Goal: Use online tool/utility: Utilize a website feature to perform a specific function

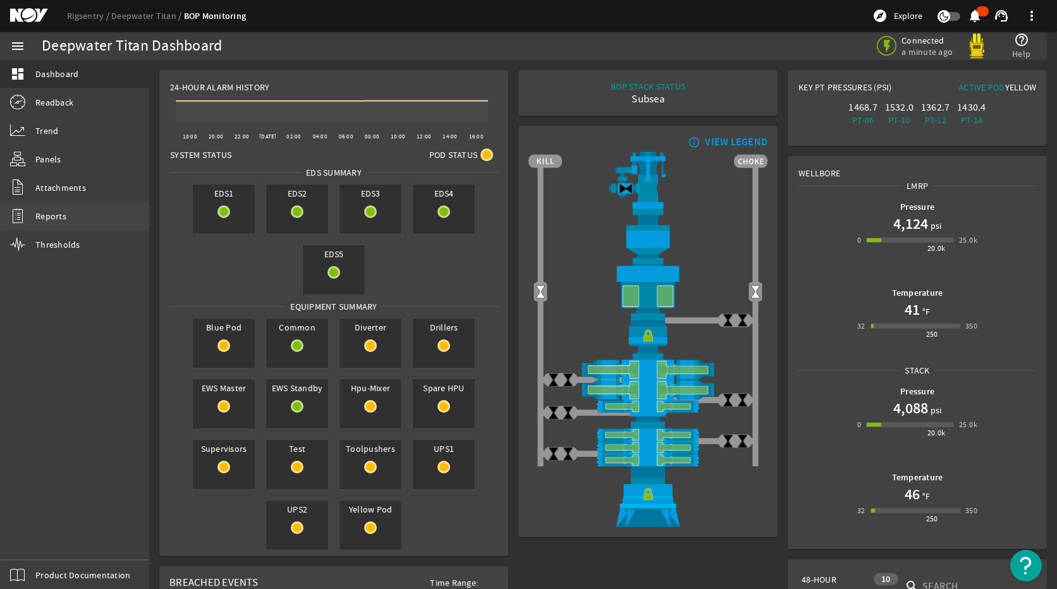
click at [85, 219] on link "Reports" at bounding box center [74, 216] width 149 height 28
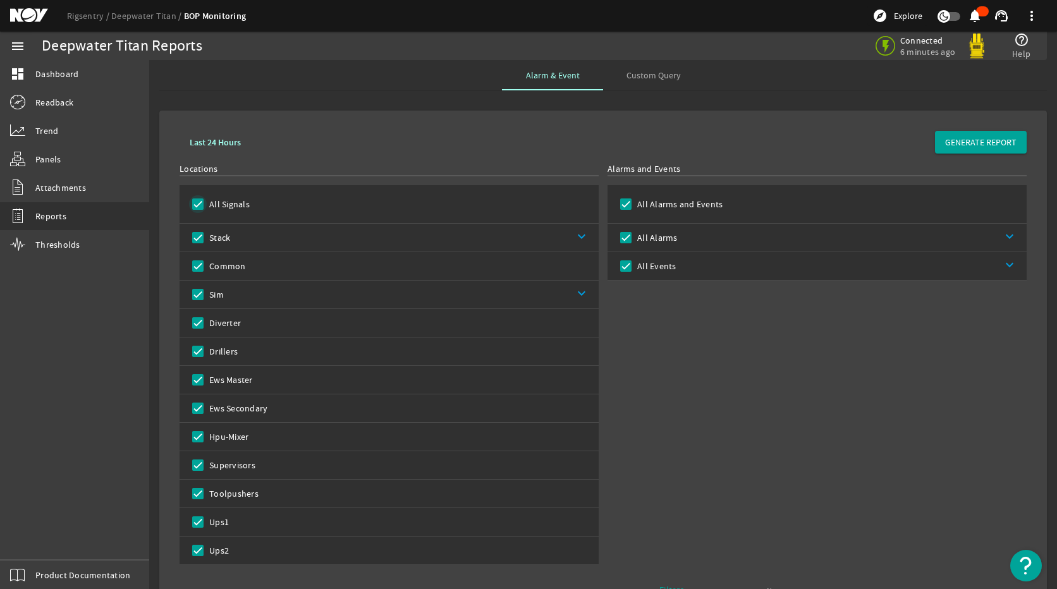
click at [197, 199] on input "All Signals" at bounding box center [198, 204] width 18 height 18
click at [582, 294] on link "keyboard_arrow_down" at bounding box center [411, 295] width 375 height 28
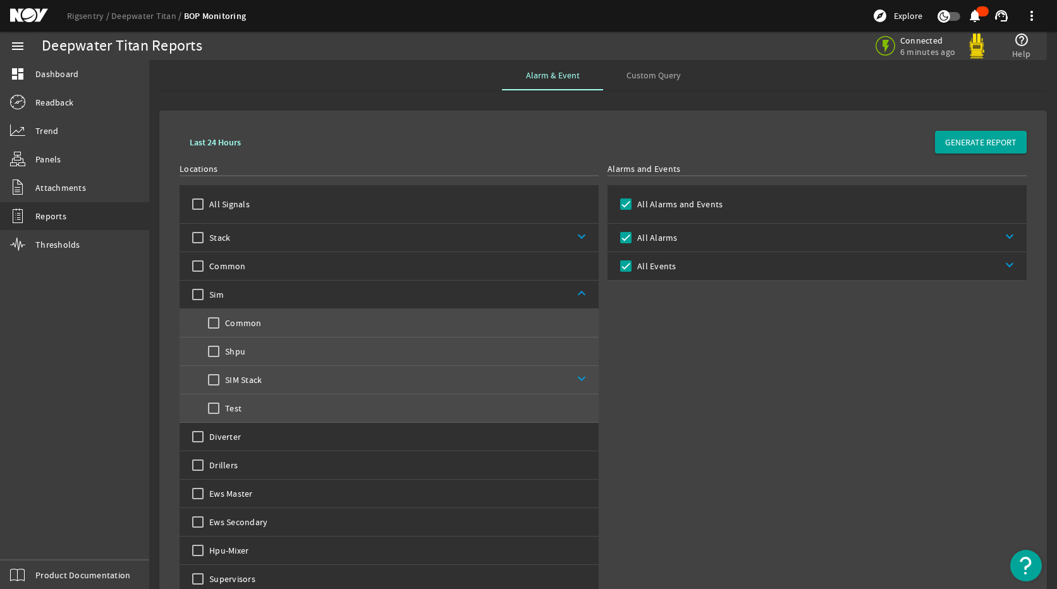
click at [578, 378] on link "keyboard_arrow_down" at bounding box center [430, 380] width 337 height 28
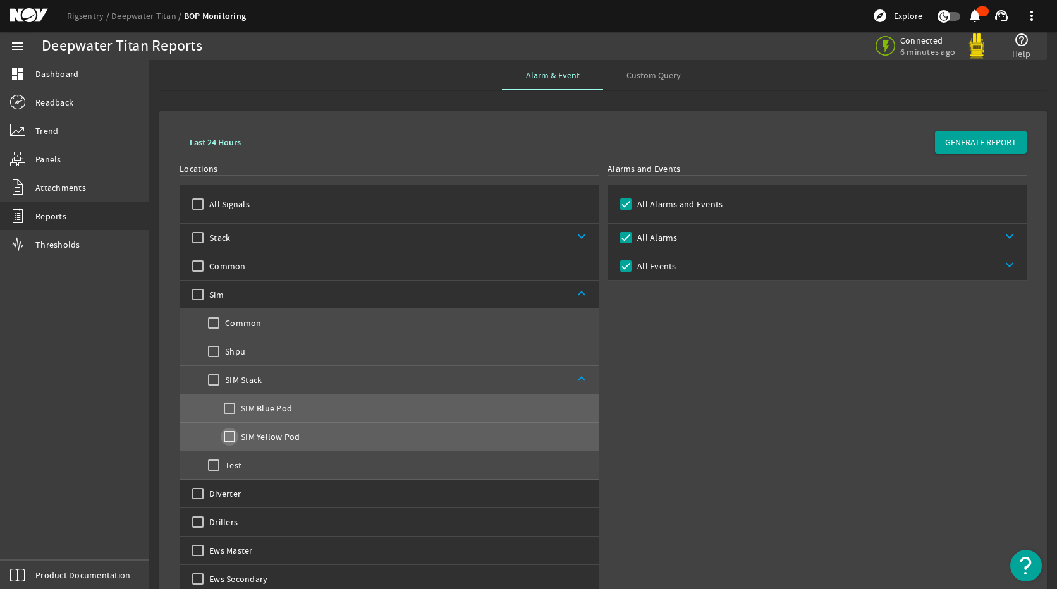
click at [229, 434] on input "SIM Yellow Pod" at bounding box center [230, 437] width 18 height 18
click at [216, 465] on input "Test" at bounding box center [214, 466] width 18 height 18
click at [212, 467] on input "Test" at bounding box center [214, 466] width 18 height 18
click at [211, 468] on input "Test" at bounding box center [214, 466] width 18 height 18
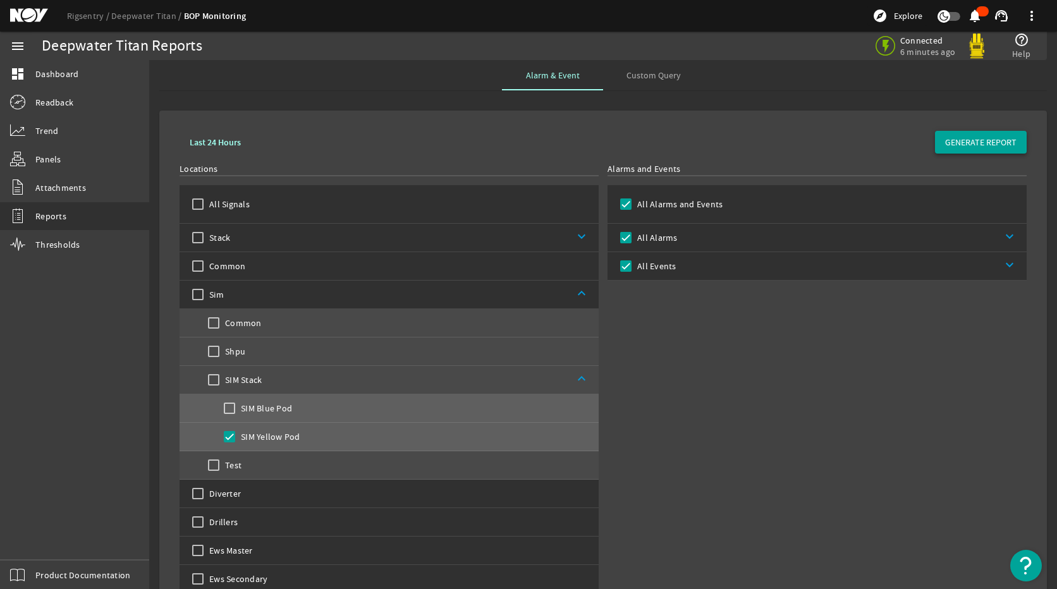
click at [966, 137] on span "GENERATE REPORT" at bounding box center [980, 142] width 71 height 13
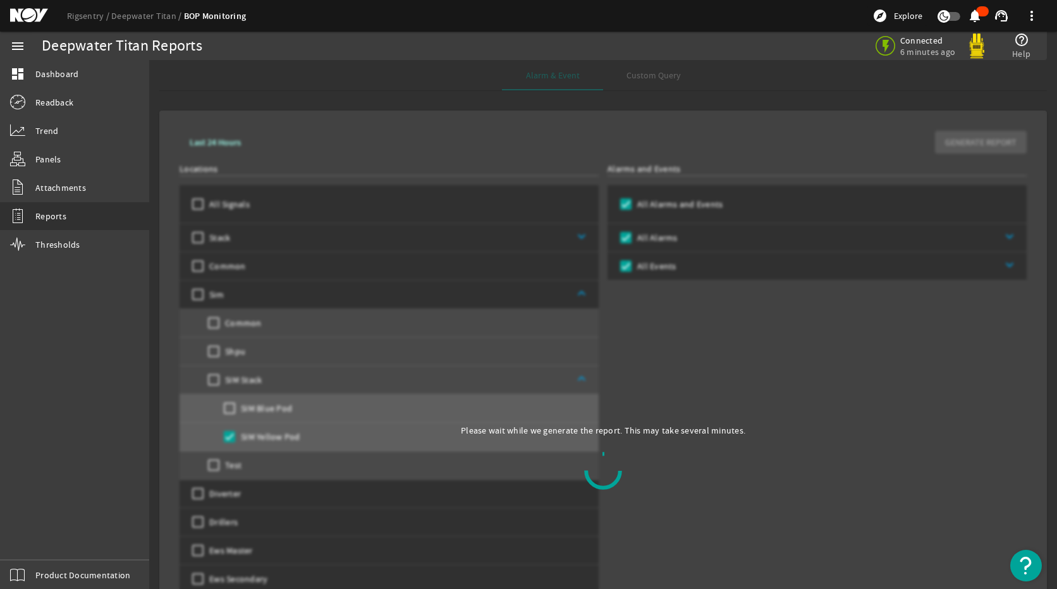
click at [822, 438] on div at bounding box center [603, 471] width 888 height 720
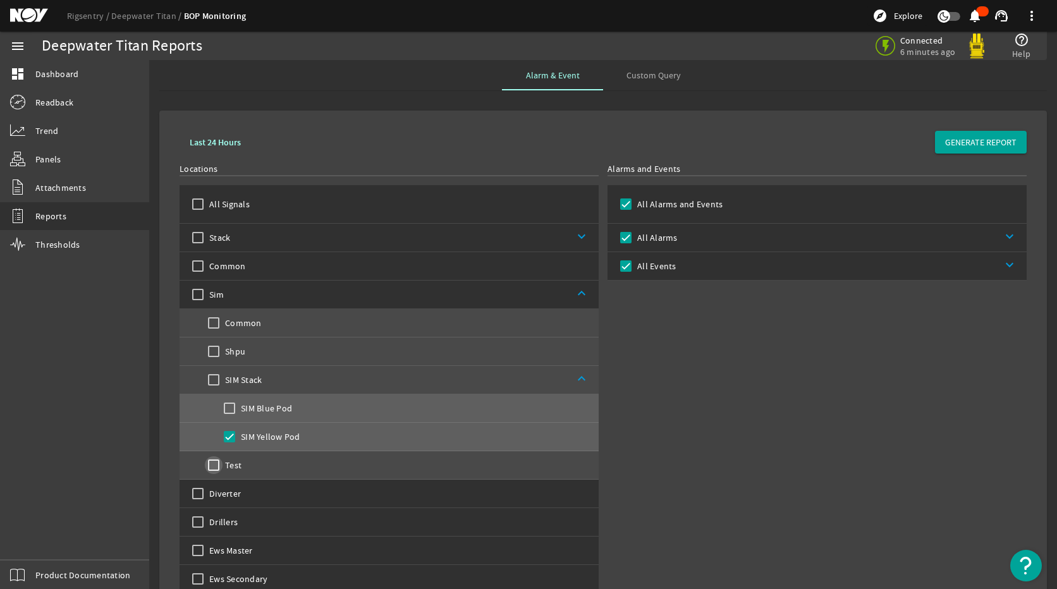
click at [210, 465] on input "Test" at bounding box center [214, 466] width 18 height 18
click at [207, 140] on b "Last 24 Hours" at bounding box center [215, 143] width 51 height 12
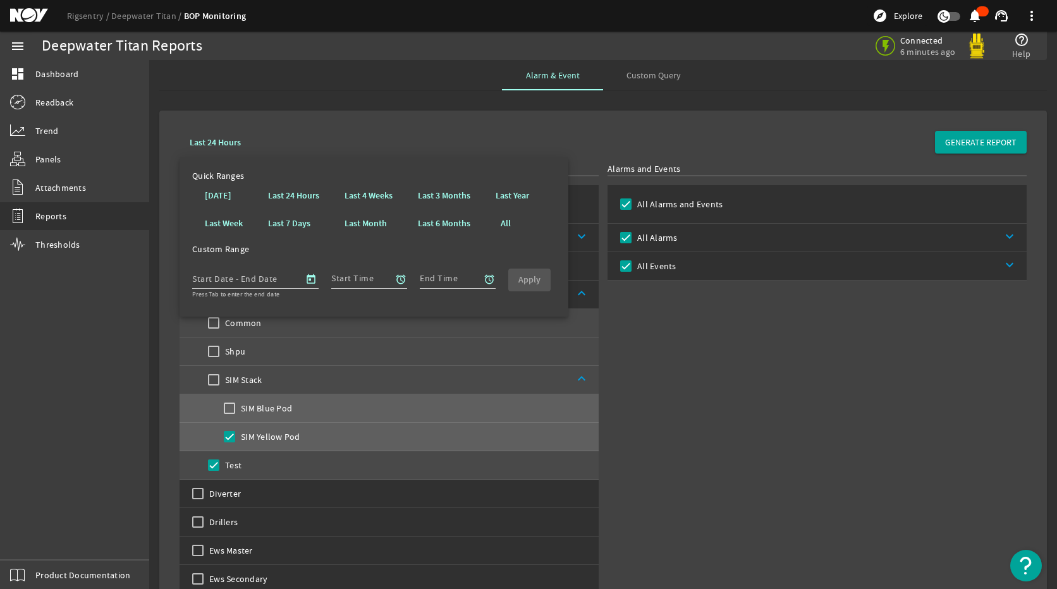
click at [821, 417] on div "Alarms and Events All Alarms and Events All Alarms keyboard_arrow_down All Even…" at bounding box center [817, 450] width 419 height 574
click at [965, 144] on span "GENERATE REPORT" at bounding box center [980, 142] width 71 height 13
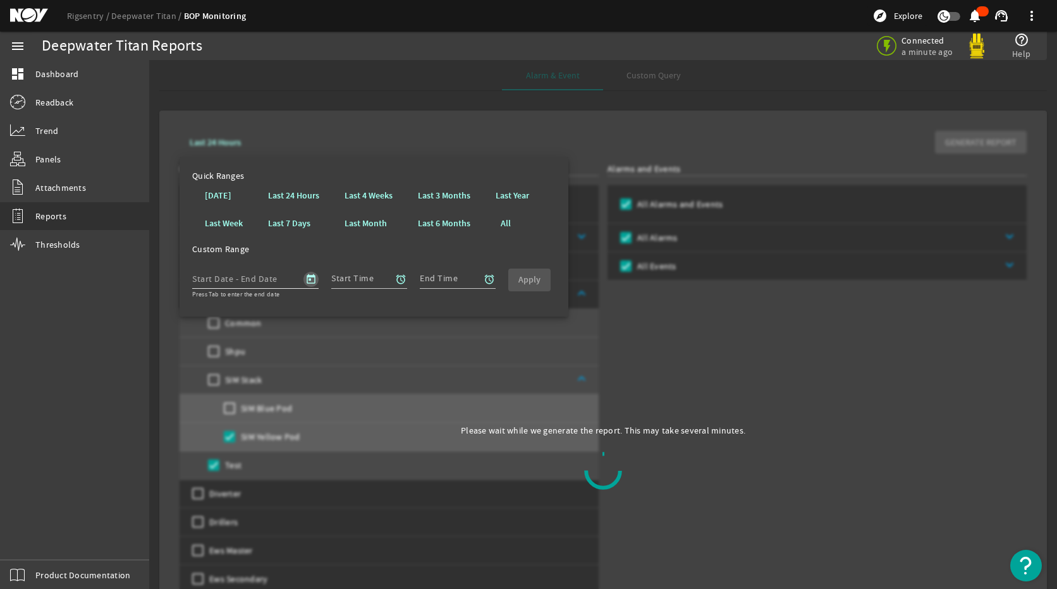
click at [309, 281] on span "Open calendar" at bounding box center [311, 279] width 30 height 30
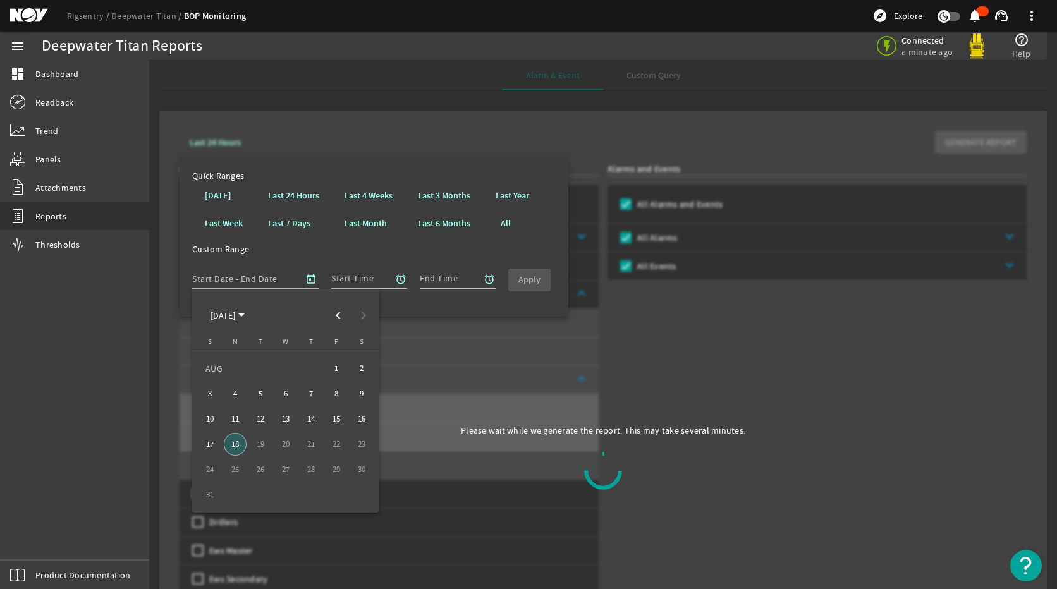
click at [802, 388] on div at bounding box center [528, 294] width 1057 height 589
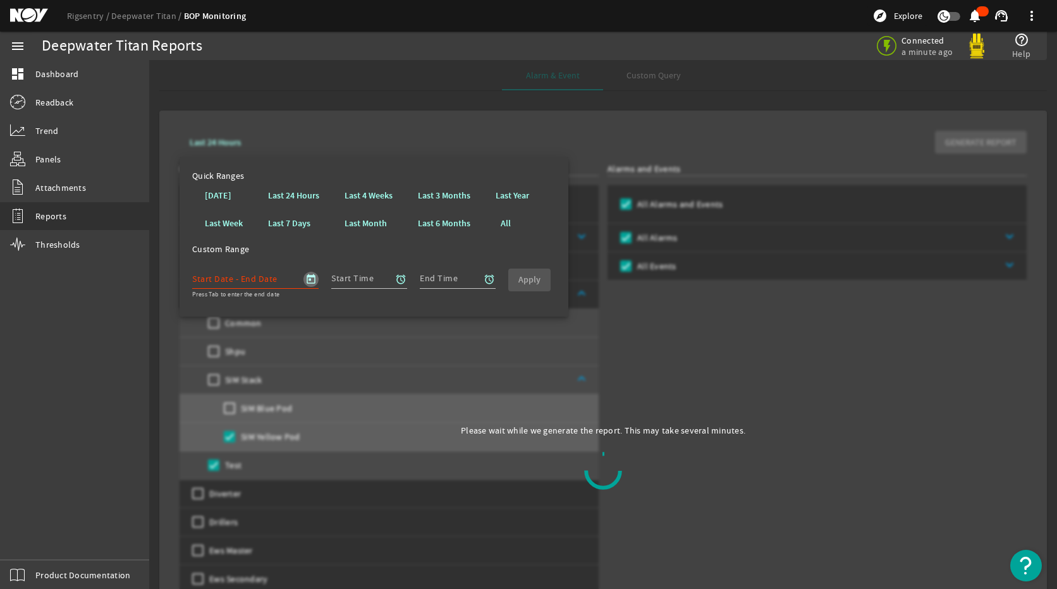
click at [314, 282] on span "Open calendar" at bounding box center [311, 279] width 30 height 30
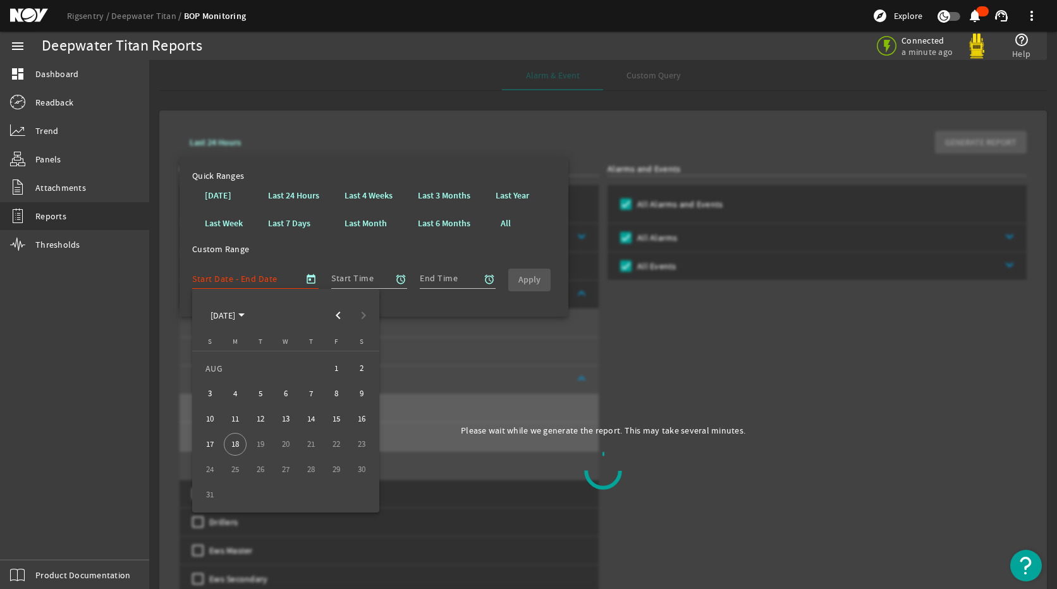
click at [854, 405] on div at bounding box center [528, 294] width 1057 height 589
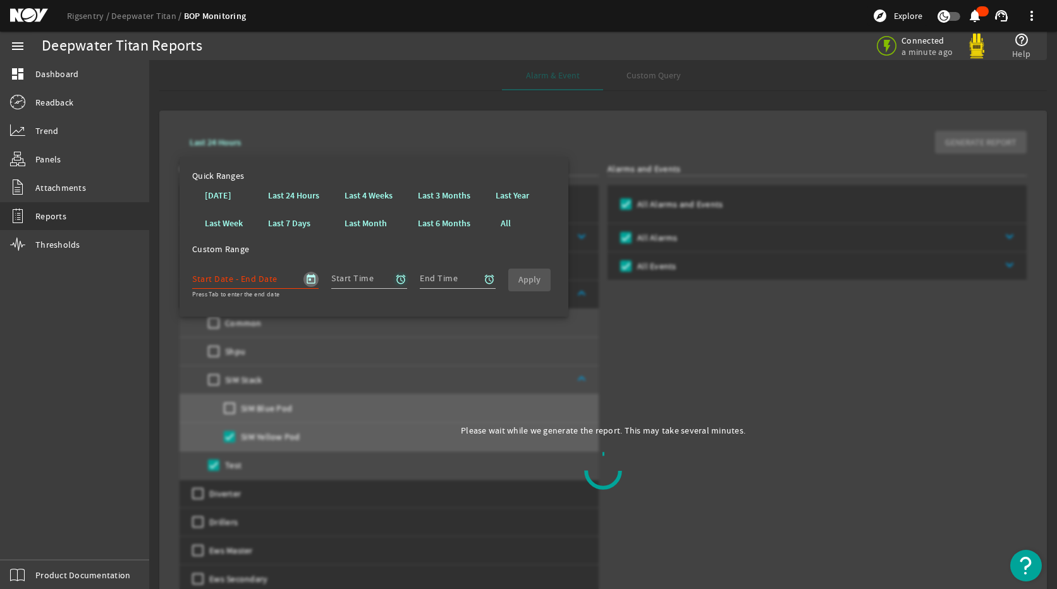
click at [405, 279] on mat-icon "alarm" at bounding box center [400, 279] width 11 height 11
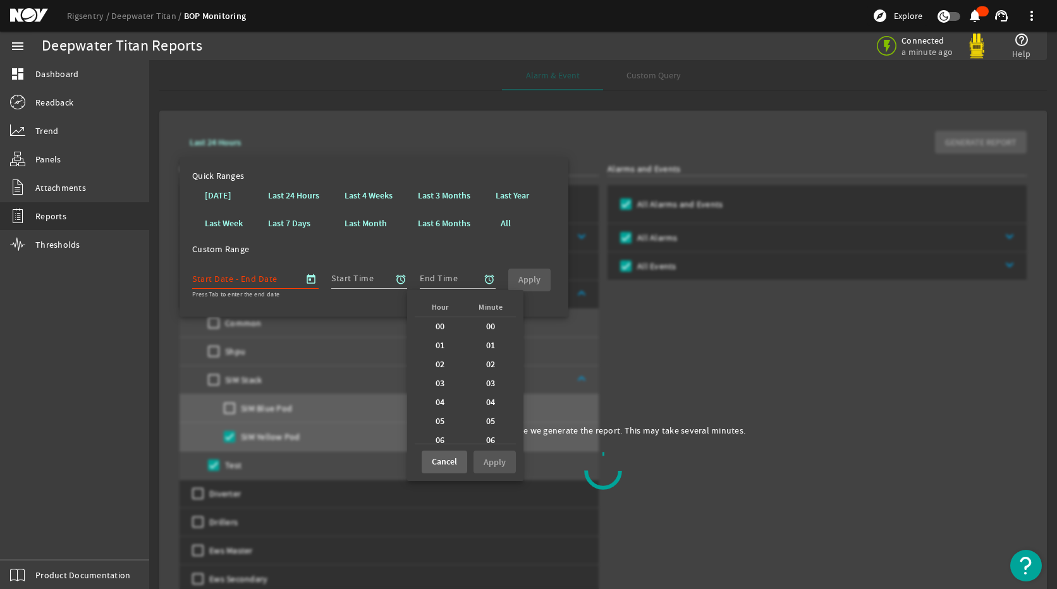
click at [460, 464] on span at bounding box center [445, 462] width 46 height 30
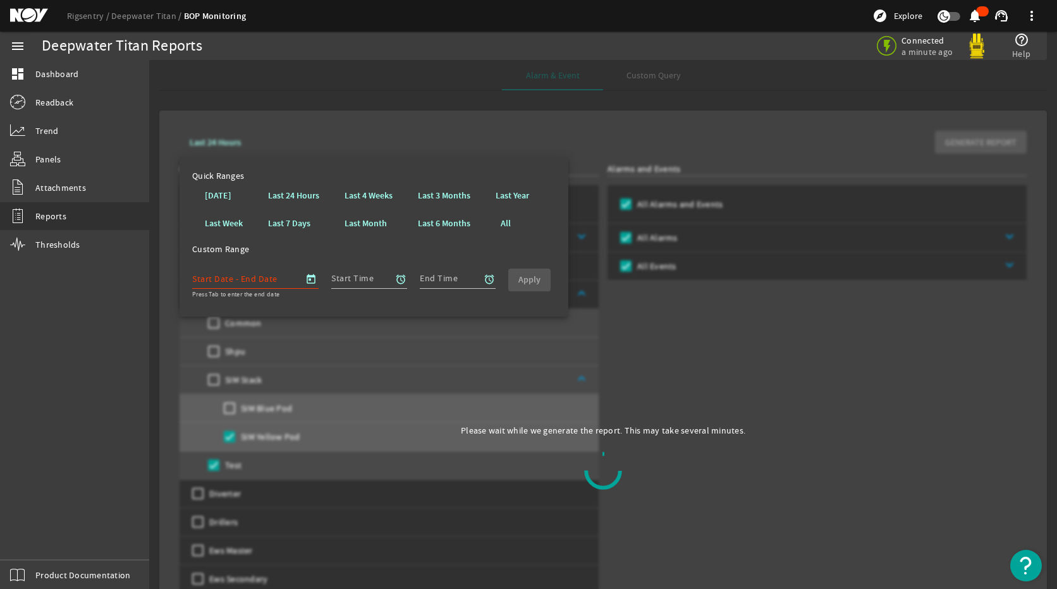
click at [773, 368] on div at bounding box center [603, 471] width 888 height 720
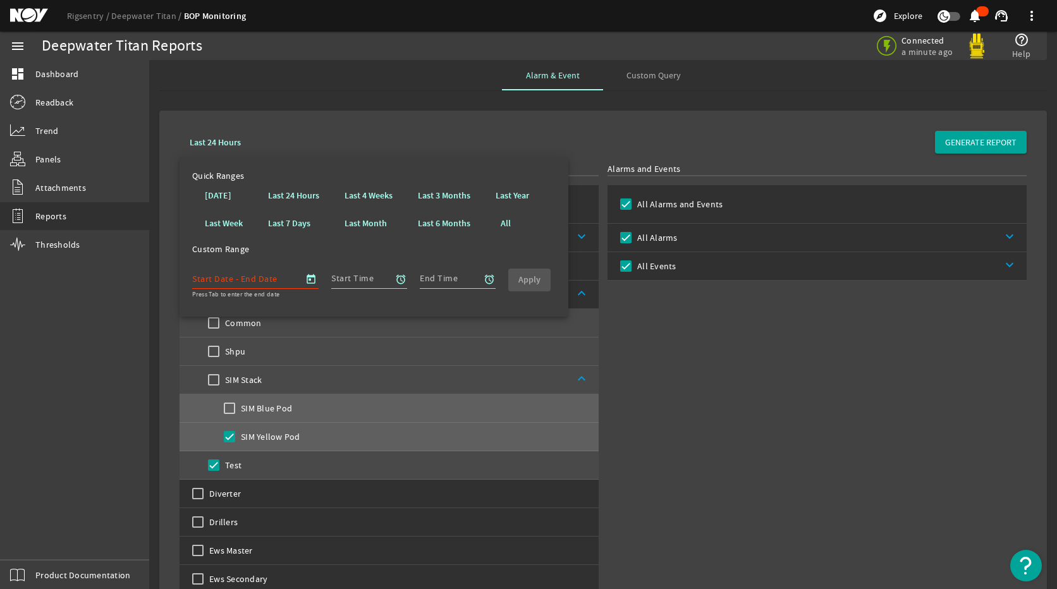
click at [711, 364] on div "Alarms and Events All Alarms and Events All Alarms keyboard_arrow_down All Even…" at bounding box center [817, 450] width 419 height 574
click at [282, 131] on div "Last 24 Hours GENERATE REPORT" at bounding box center [603, 142] width 847 height 23
click at [780, 426] on div "Alarms and Events All Alarms and Events All Alarms keyboard_arrow_down All Even…" at bounding box center [817, 450] width 419 height 574
click at [811, 455] on div "Alarms and Events All Alarms and Events All Alarms keyboard_arrow_down All Even…" at bounding box center [817, 450] width 419 height 574
click at [403, 137] on div "Last 24 Hours GENERATE REPORT" at bounding box center [603, 142] width 847 height 23
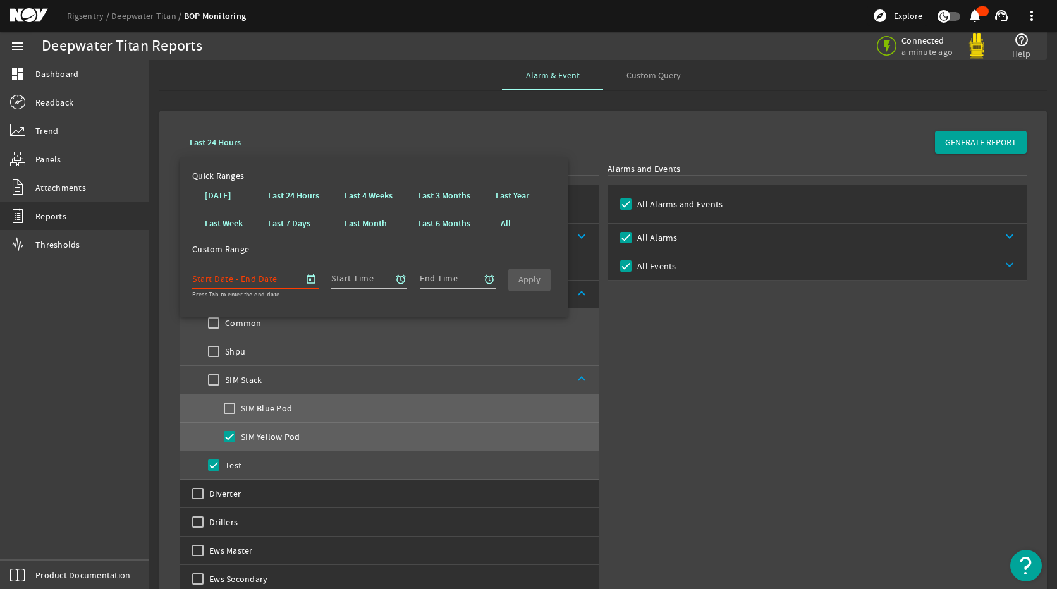
click at [813, 447] on div "Alarms and Events All Alarms and Events All Alarms keyboard_arrow_down All Even…" at bounding box center [817, 450] width 419 height 574
drag, startPoint x: 867, startPoint y: 431, endPoint x: 854, endPoint y: 424, distance: 15.3
click at [867, 431] on div "Alarms and Events All Alarms and Events All Alarms keyboard_arrow_down All Even…" at bounding box center [817, 450] width 419 height 574
click at [476, 135] on div "Last 24 Hours GENERATE REPORT" at bounding box center [603, 142] width 847 height 23
click at [193, 137] on b "Last 24 Hours" at bounding box center [215, 143] width 51 height 12
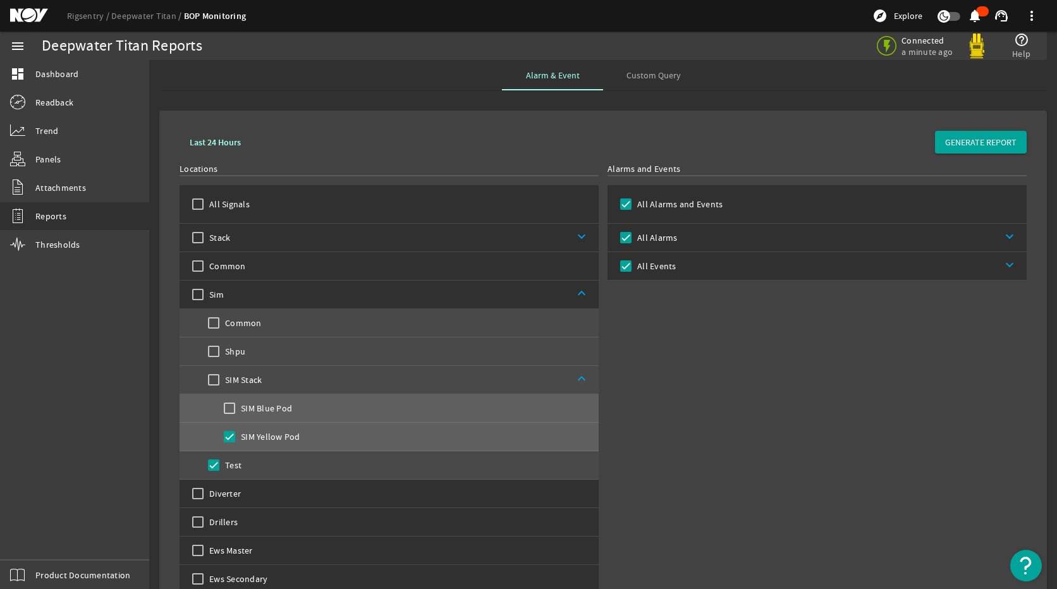
click at [214, 134] on span at bounding box center [215, 142] width 71 height 30
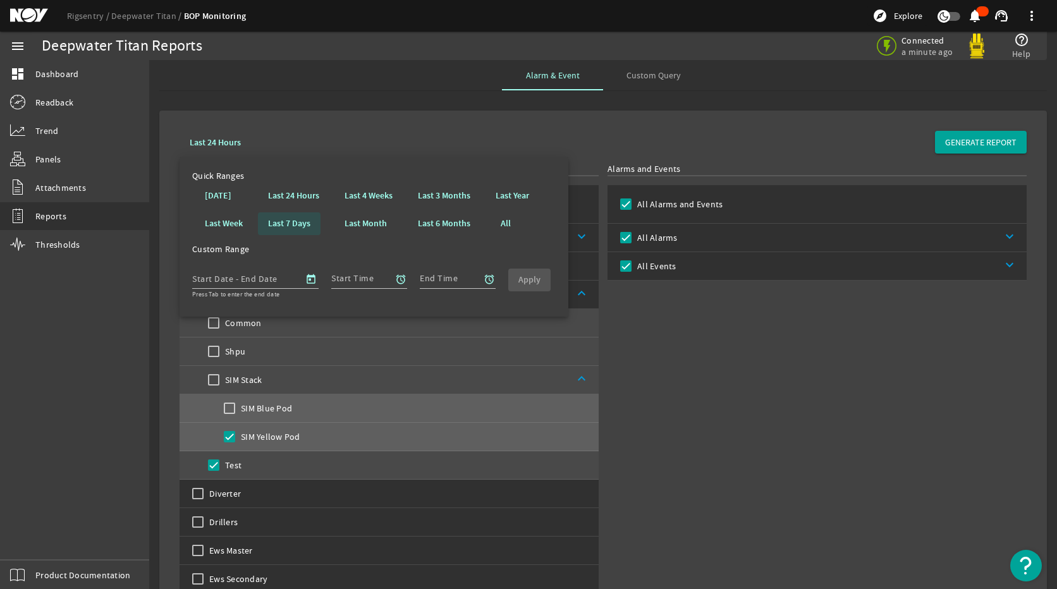
click at [292, 219] on b "Last 7 Days" at bounding box center [289, 224] width 42 height 13
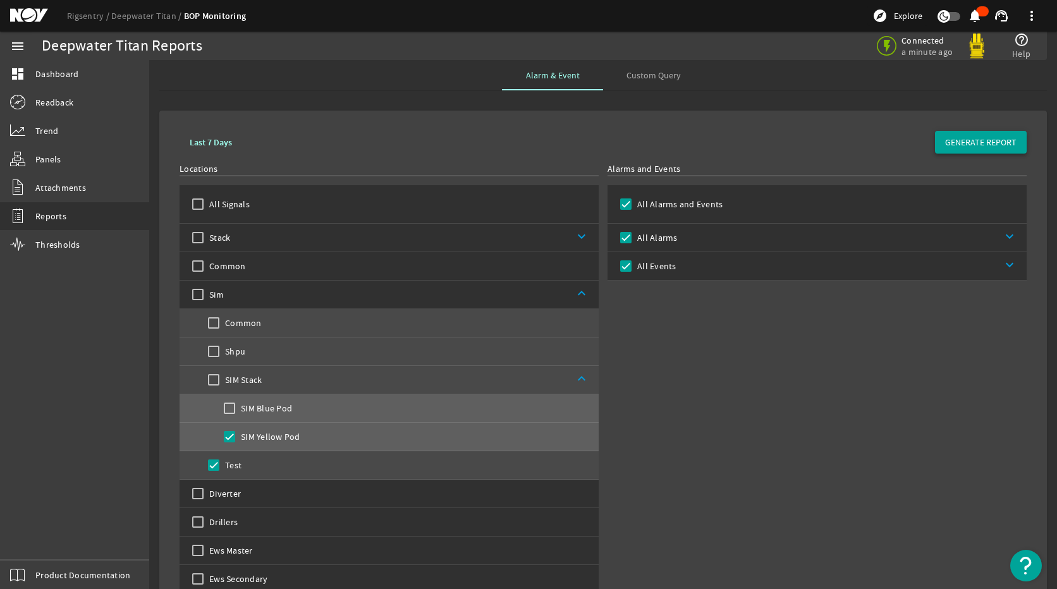
click at [966, 147] on span "GENERATE REPORT" at bounding box center [980, 142] width 71 height 13
click at [58, 123] on link "Trend" at bounding box center [74, 131] width 149 height 28
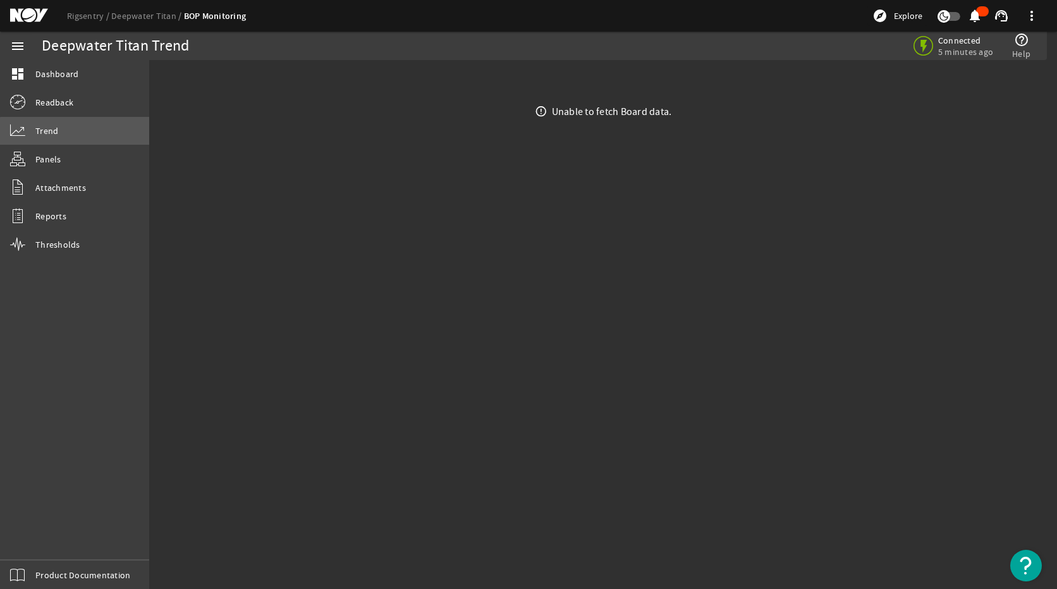
click at [79, 138] on link "Trend" at bounding box center [74, 131] width 149 height 28
click at [54, 71] on span "Dashboard" at bounding box center [56, 74] width 43 height 13
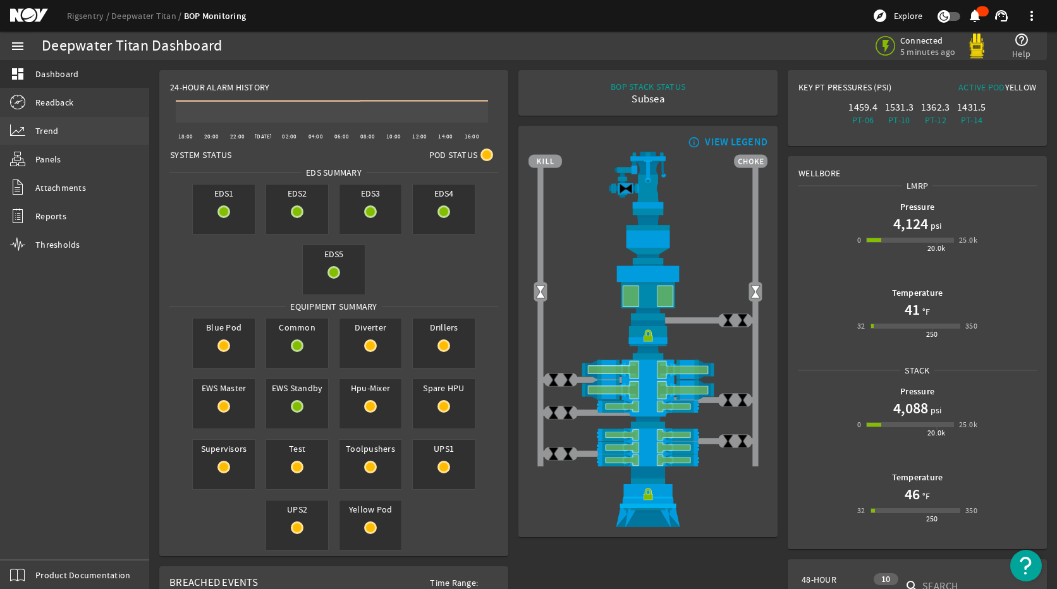
click at [55, 128] on span "Trend" at bounding box center [46, 131] width 23 height 13
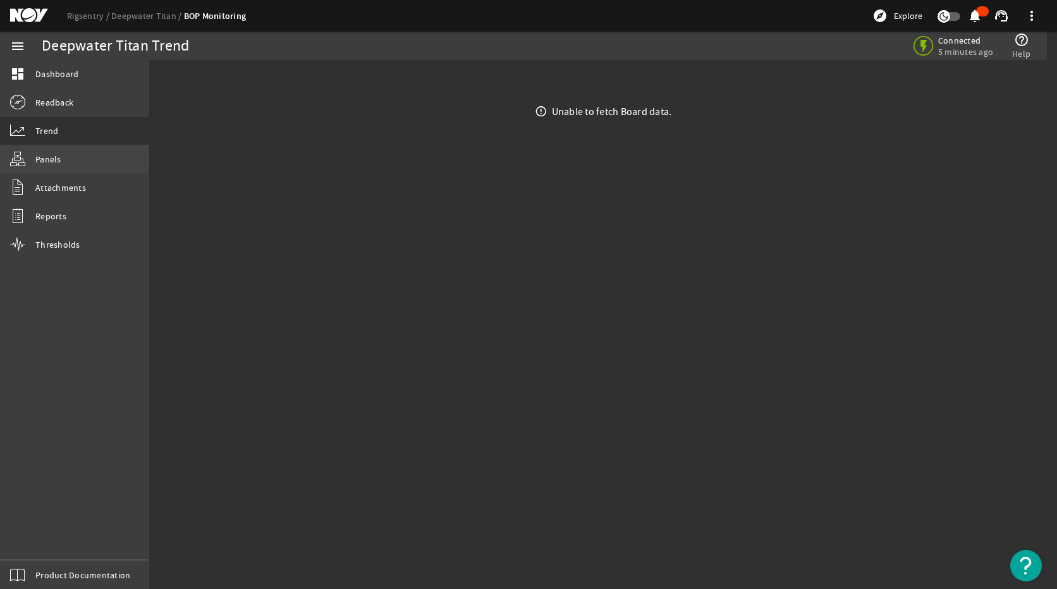
click at [63, 148] on link "Panels" at bounding box center [74, 159] width 149 height 28
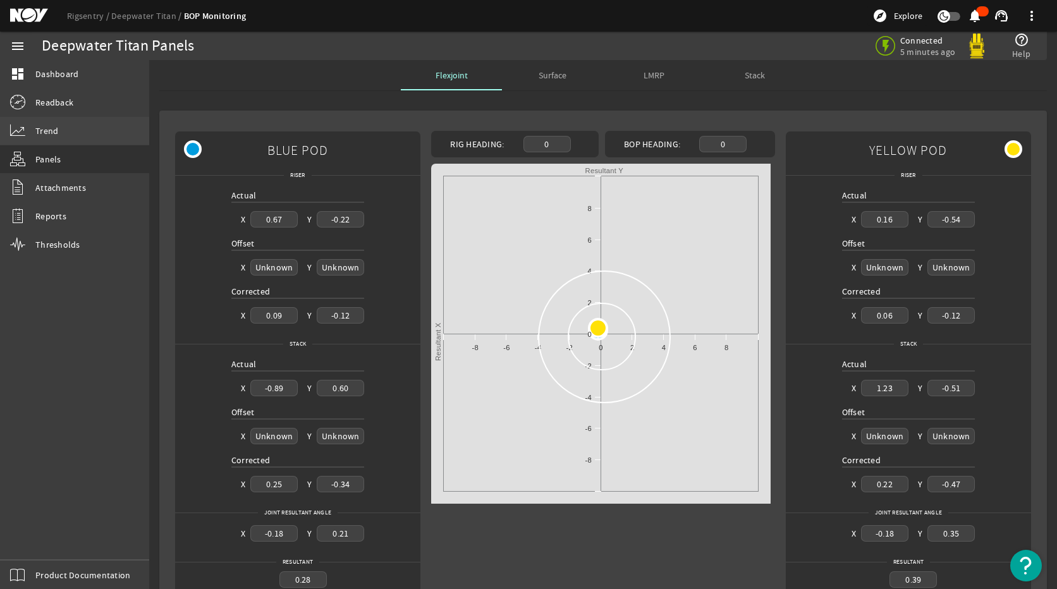
click at [61, 130] on link "Trend" at bounding box center [74, 131] width 149 height 28
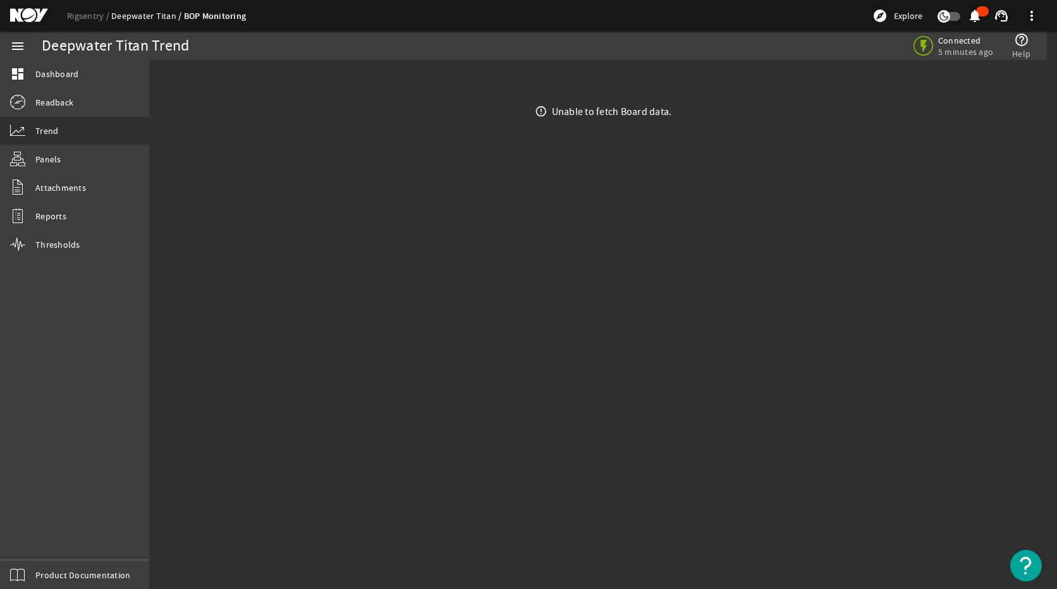
click at [143, 13] on link "Deepwater Titan" at bounding box center [147, 15] width 73 height 11
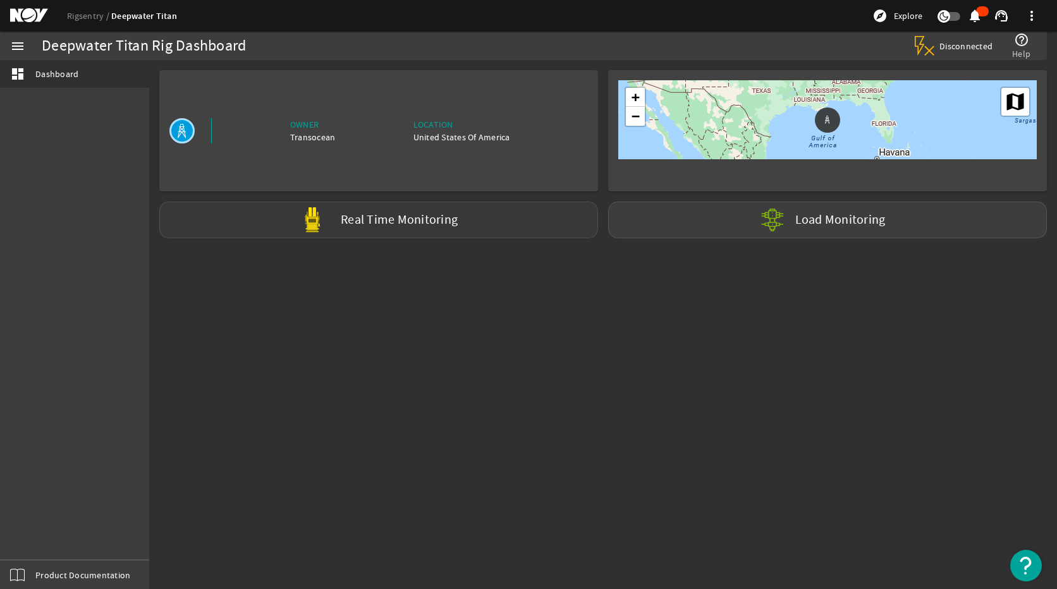
click at [427, 211] on div "Real Time Monitoring" at bounding box center [378, 220] width 439 height 37
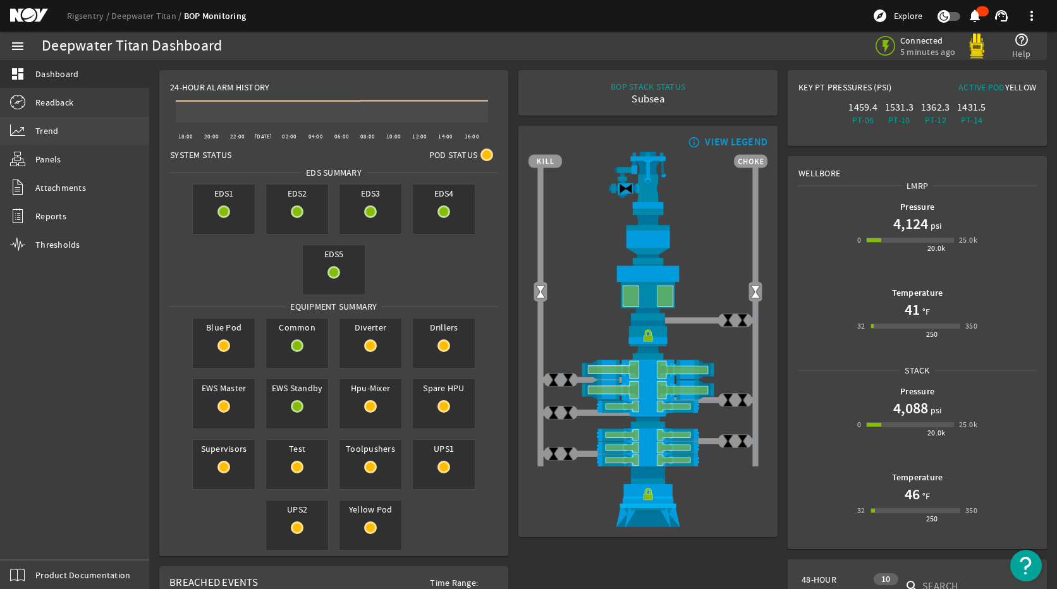
click at [46, 141] on link "Trend" at bounding box center [74, 131] width 149 height 28
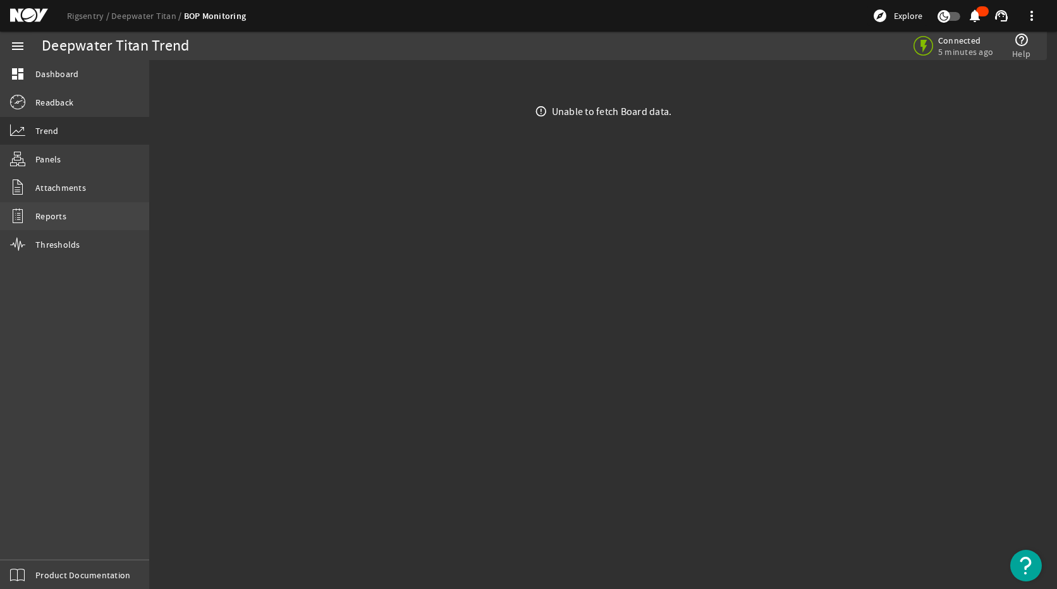
click at [82, 220] on link "Reports" at bounding box center [74, 216] width 149 height 28
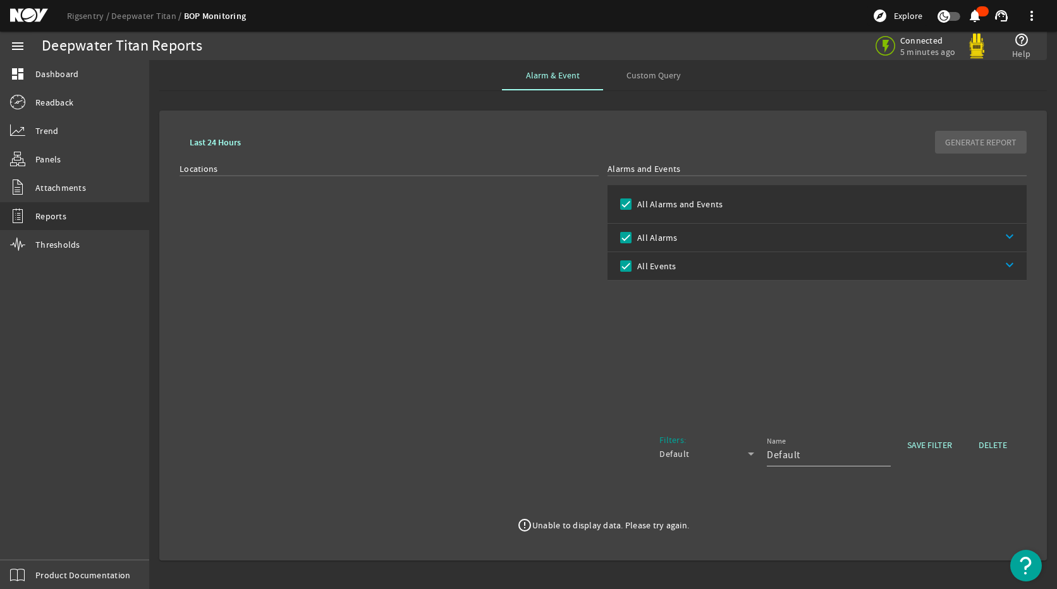
click at [228, 142] on b "Last 24 Hours" at bounding box center [215, 143] width 51 height 12
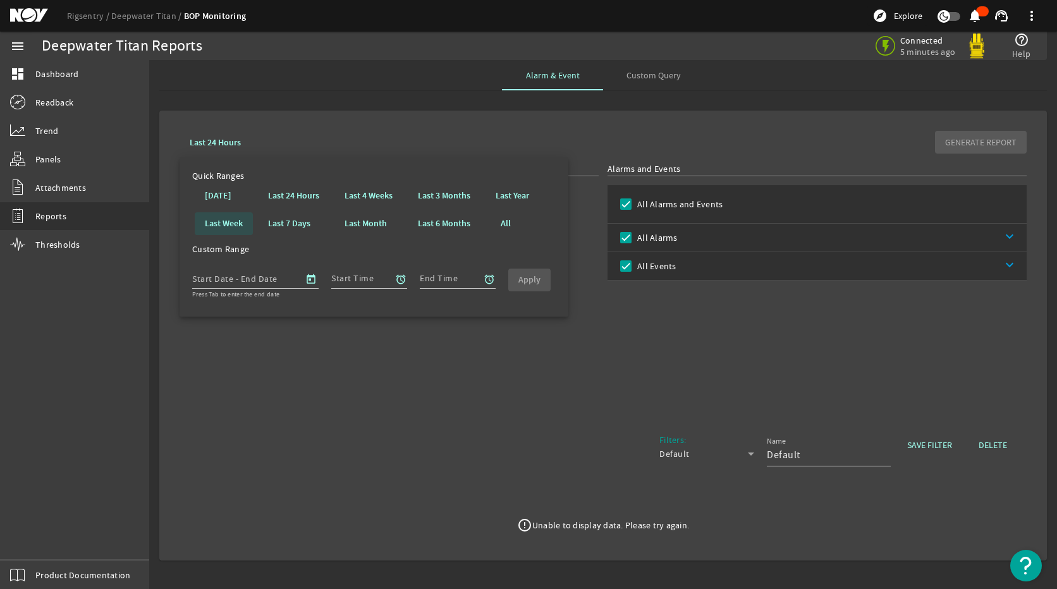
click at [237, 224] on b "Last Week" at bounding box center [224, 224] width 38 height 13
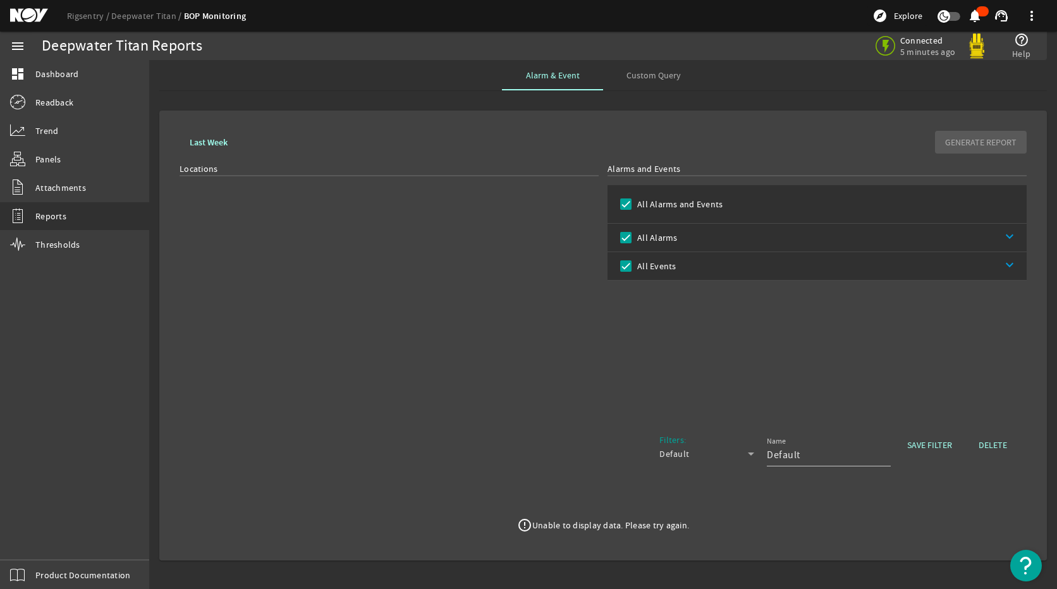
click at [386, 269] on div "Locations" at bounding box center [389, 289] width 419 height 253
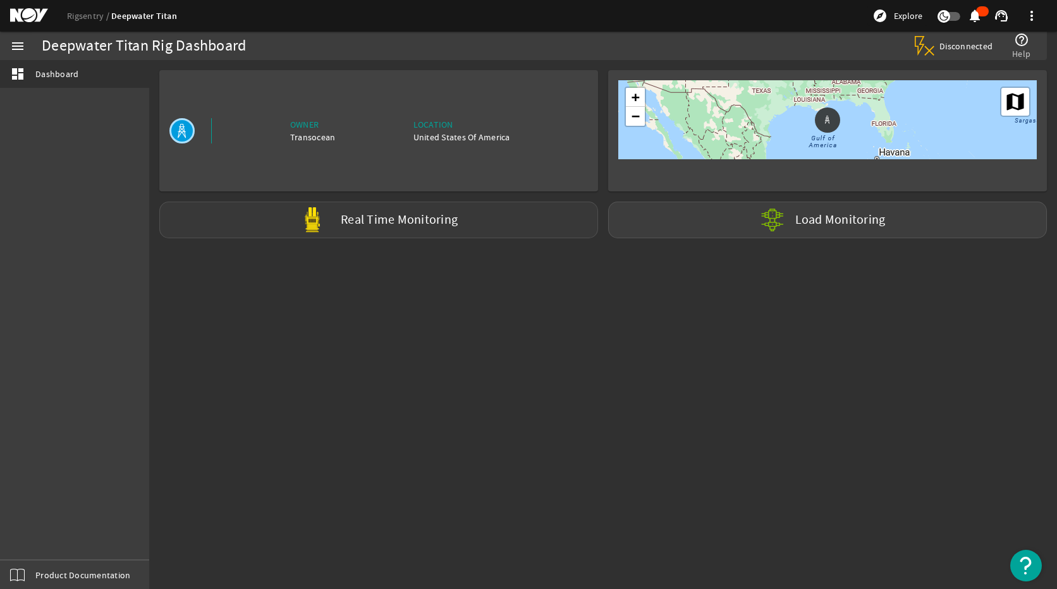
click at [469, 210] on div "Real Time Monitoring" at bounding box center [378, 220] width 439 height 37
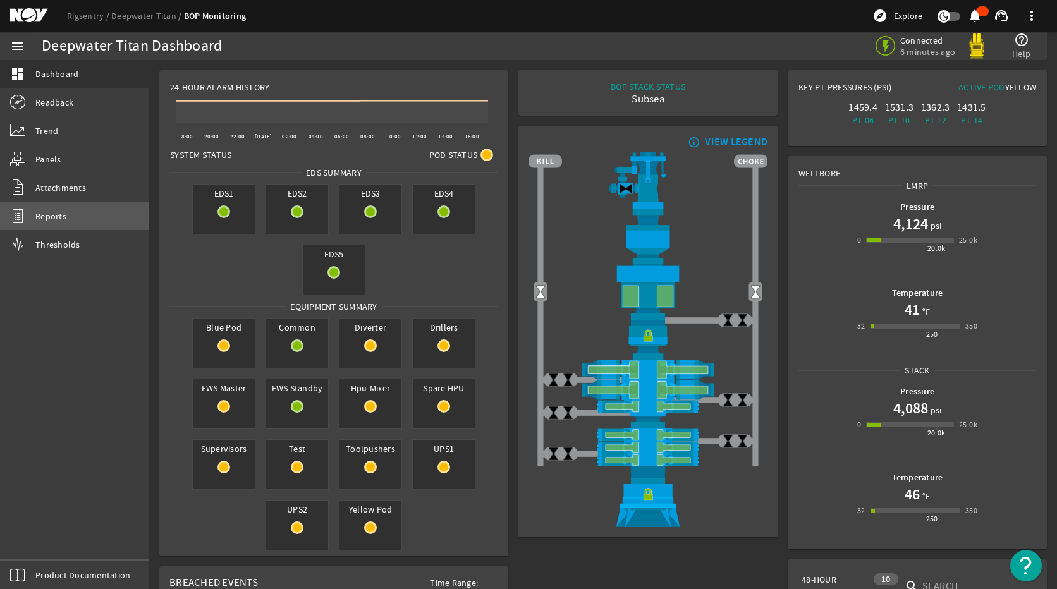
click at [75, 225] on link "Reports" at bounding box center [74, 216] width 149 height 28
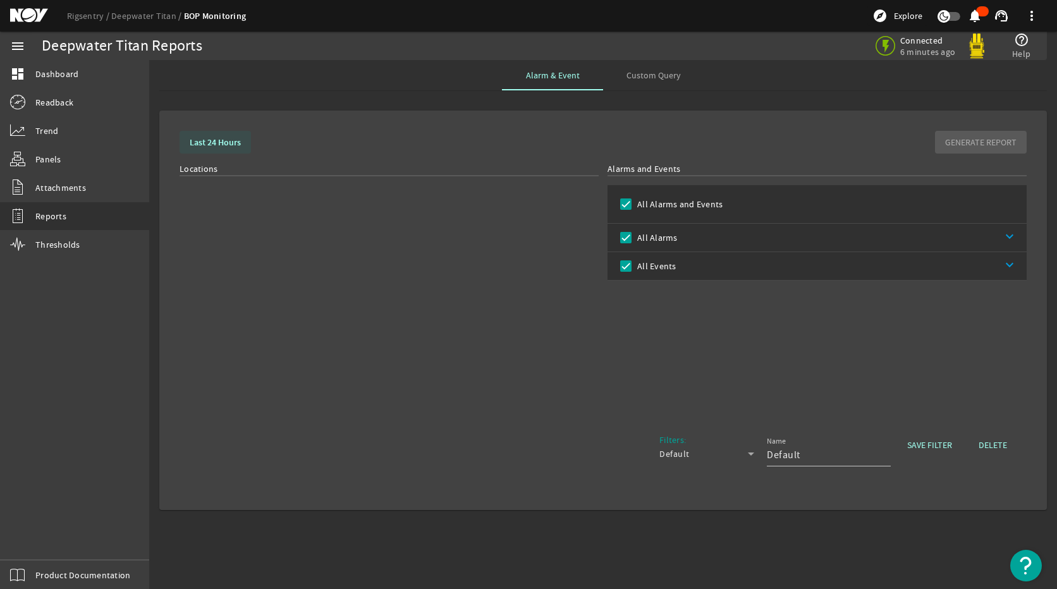
click at [212, 142] on b "Last 24 Hours" at bounding box center [215, 143] width 51 height 12
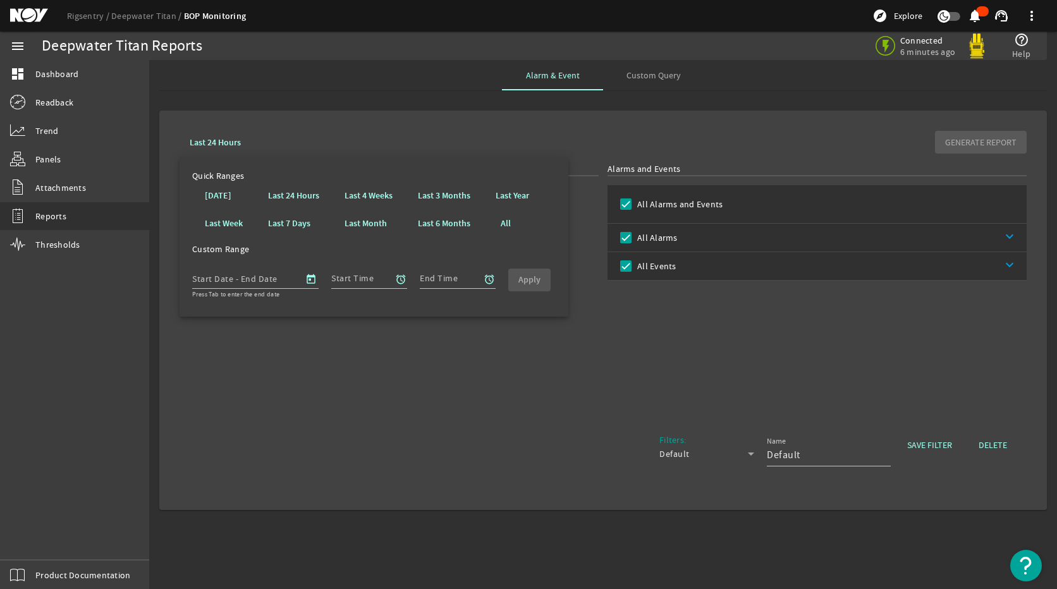
click at [716, 347] on div "Alarms and Events All Alarms and Events All Alarms keyboard_arrow_down All Even…" at bounding box center [817, 289] width 419 height 253
click at [69, 216] on link "Reports" at bounding box center [74, 216] width 149 height 28
click at [651, 64] on span "Custom Query" at bounding box center [654, 75] width 54 height 30
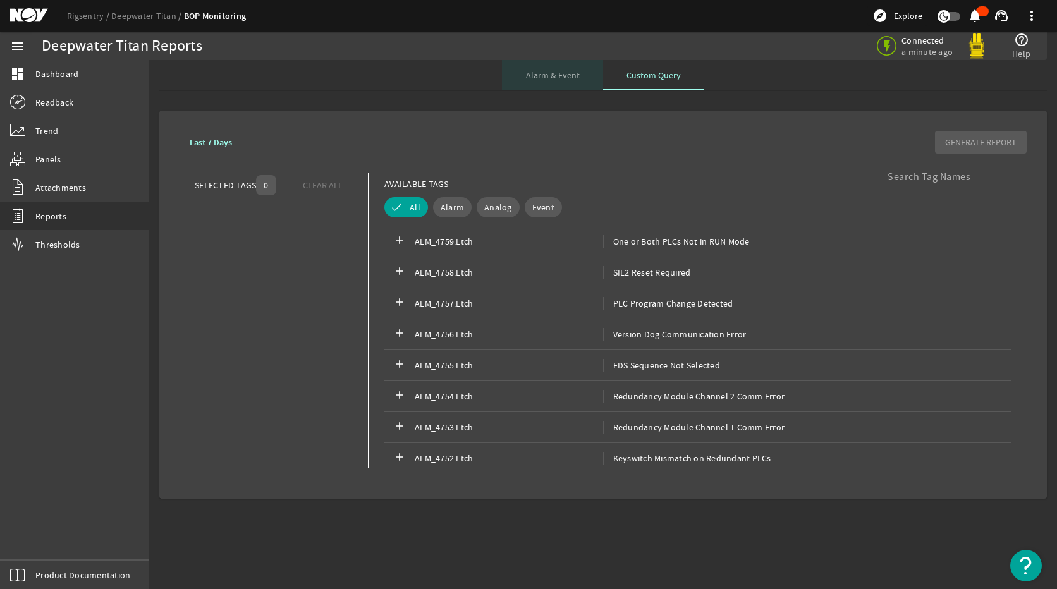
click at [535, 75] on span "Alarm & Event" at bounding box center [553, 75] width 54 height 9
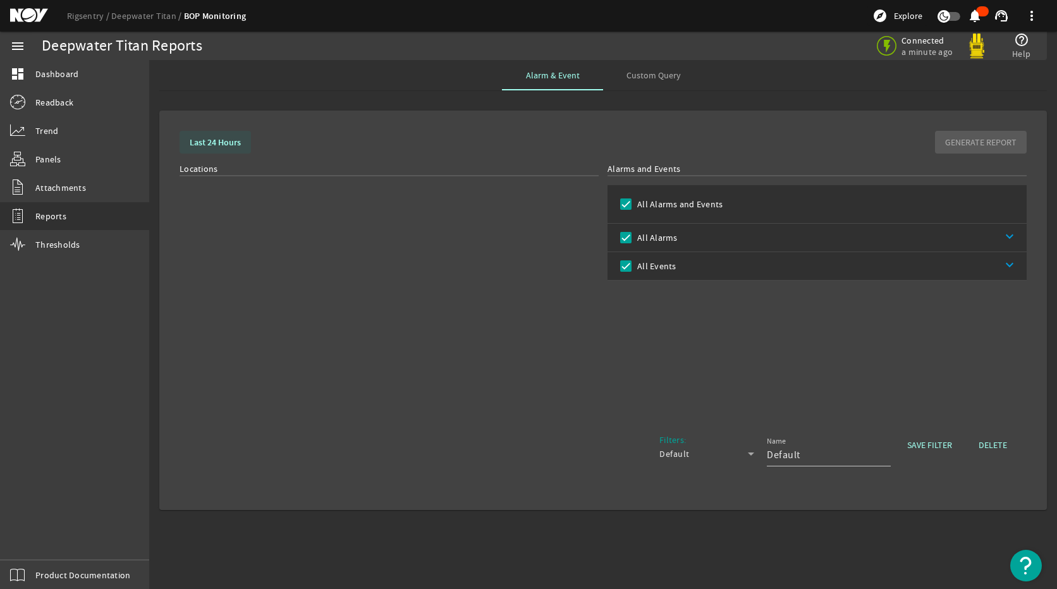
click at [219, 140] on b "Last 24 Hours" at bounding box center [215, 143] width 51 height 12
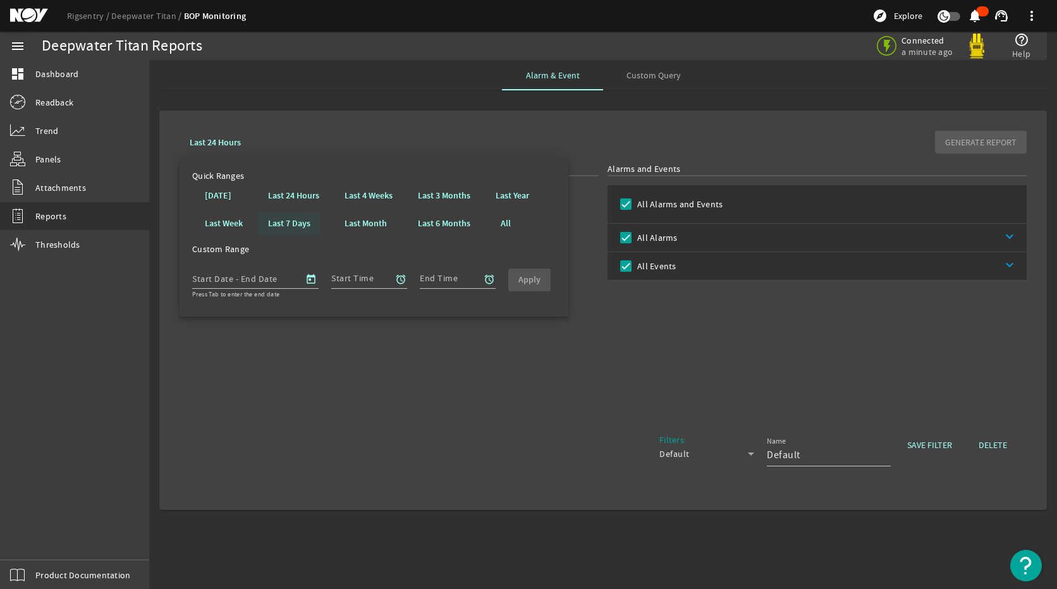
click at [286, 223] on b "Last 7 Days" at bounding box center [289, 224] width 42 height 13
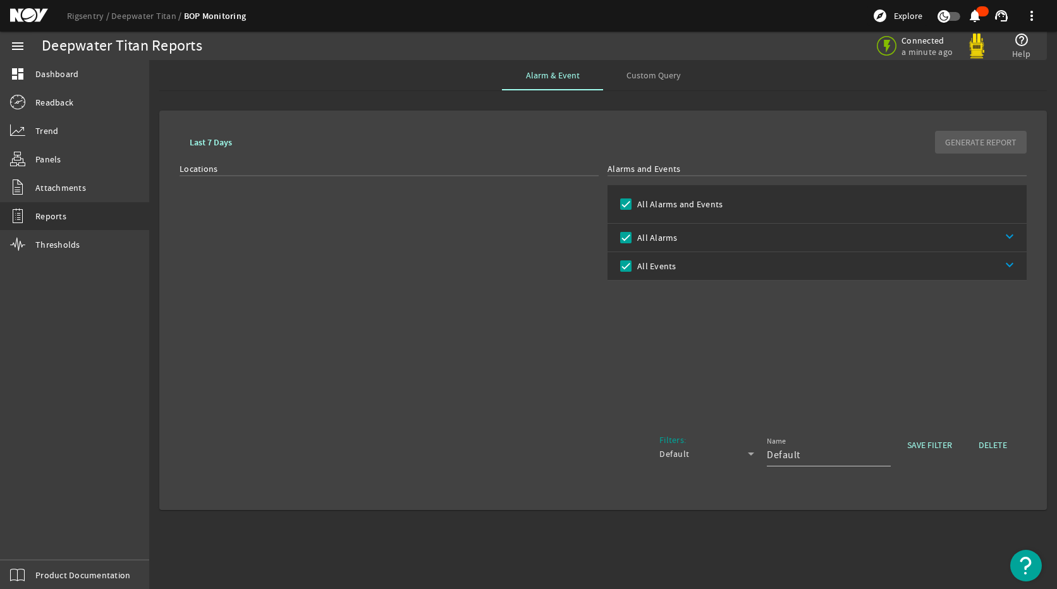
click at [524, 369] on div "Locations" at bounding box center [389, 289] width 419 height 253
click at [49, 68] on span "Dashboard" at bounding box center [56, 74] width 43 height 13
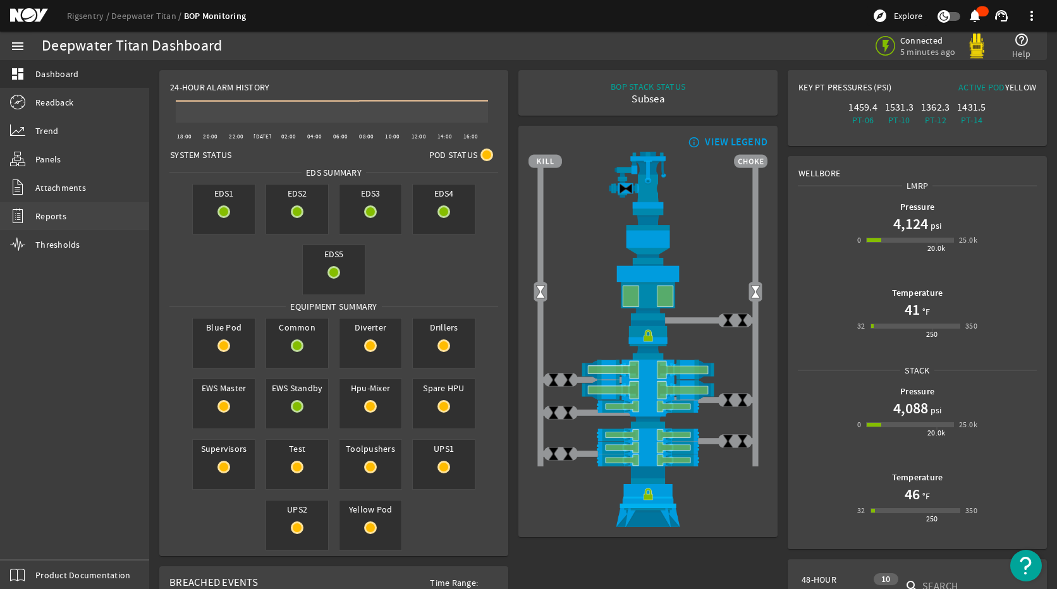
click at [45, 214] on span "Reports" at bounding box center [50, 216] width 31 height 13
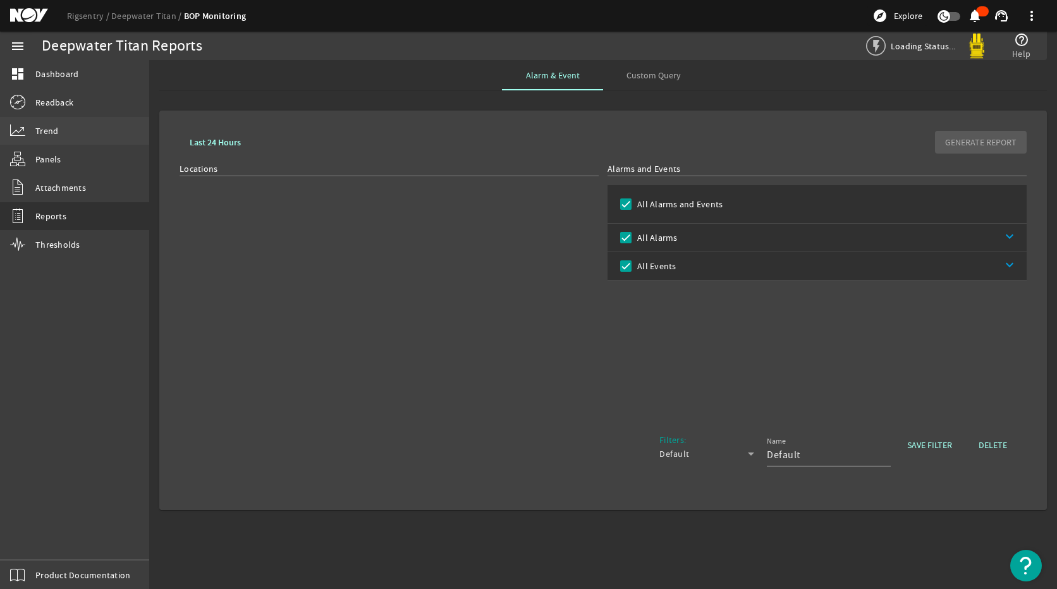
click at [51, 129] on span "Trend" at bounding box center [46, 131] width 23 height 13
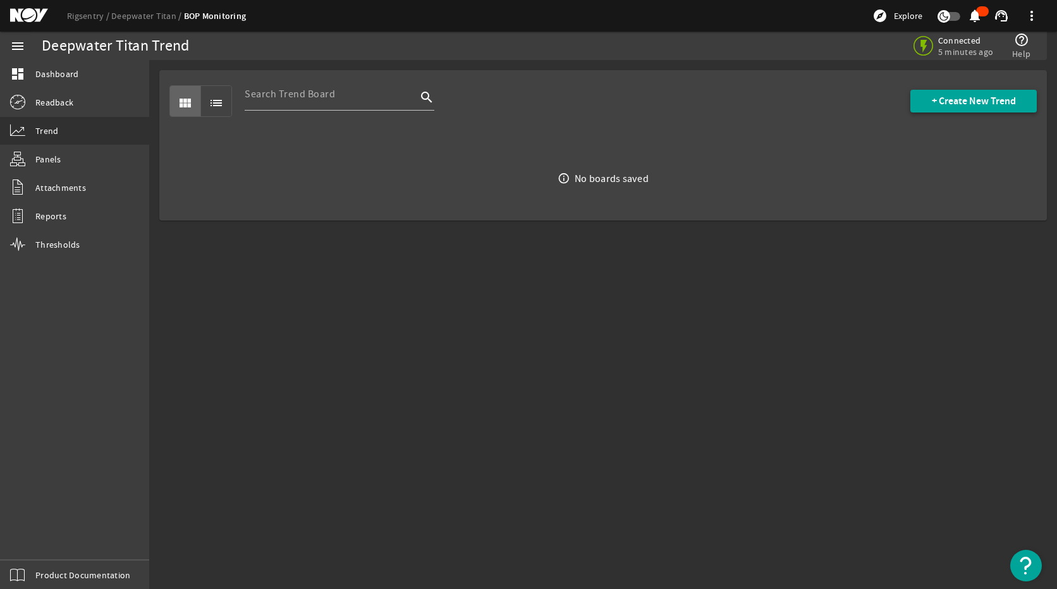
click at [957, 104] on span "+ Create New Trend" at bounding box center [974, 101] width 84 height 13
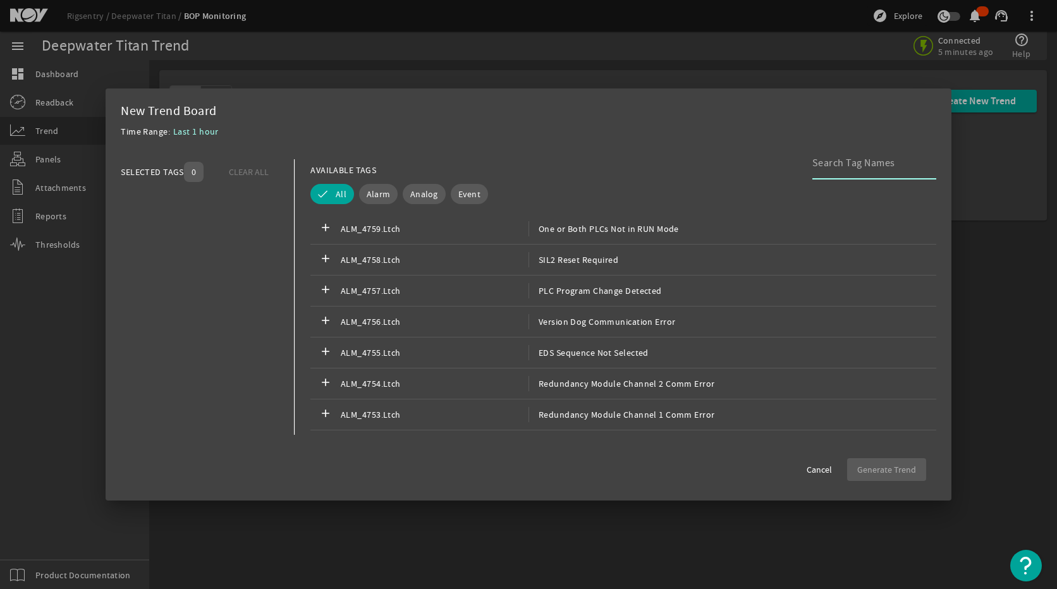
click at [852, 159] on input at bounding box center [870, 163] width 114 height 15
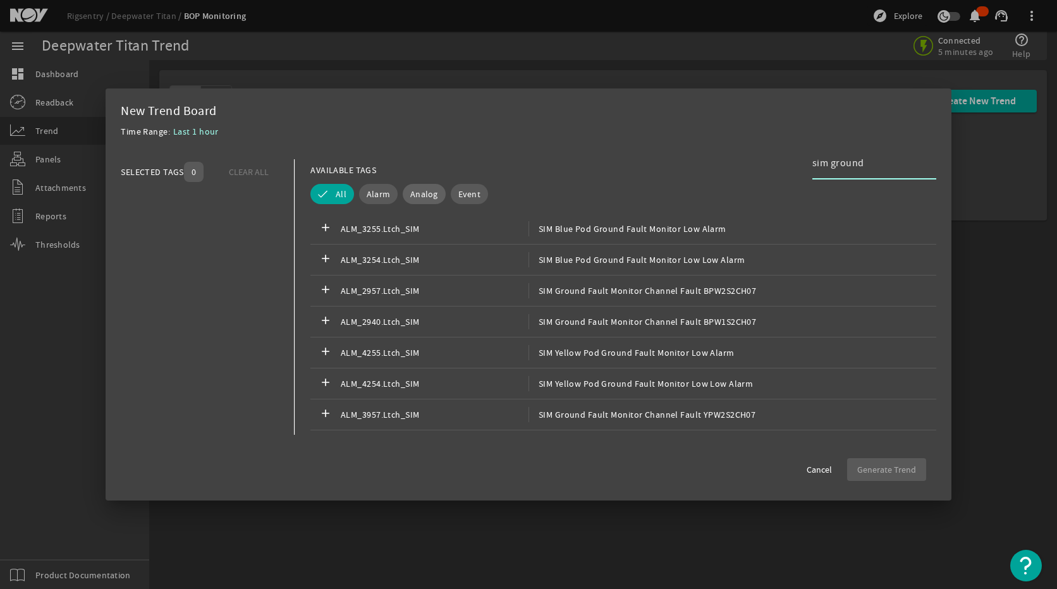
type input "sim ground"
click at [424, 199] on span "Analog" at bounding box center [424, 194] width 28 height 13
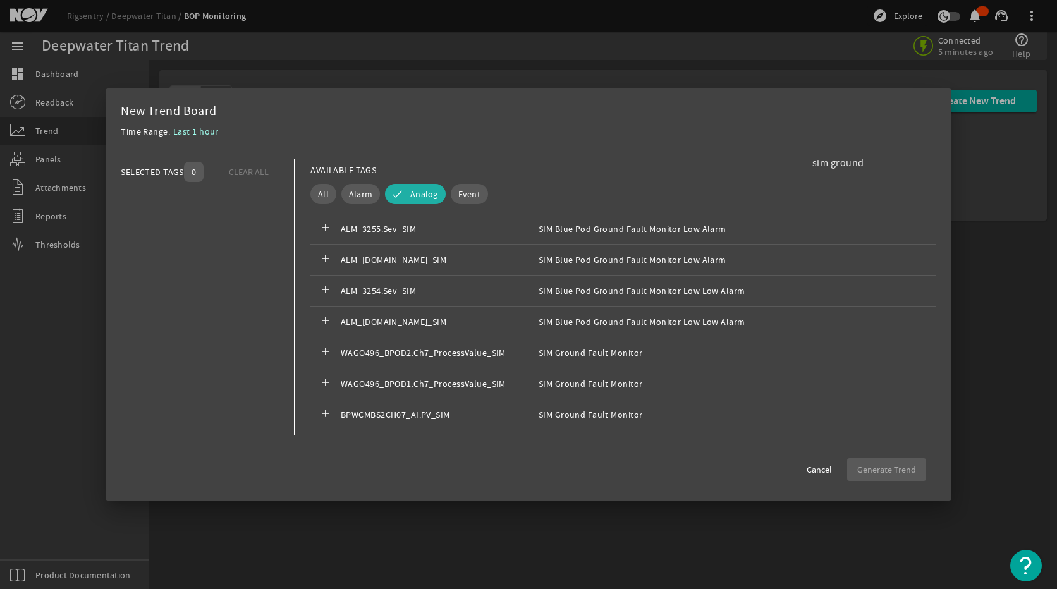
click at [877, 158] on input "sim ground" at bounding box center [870, 163] width 114 height 15
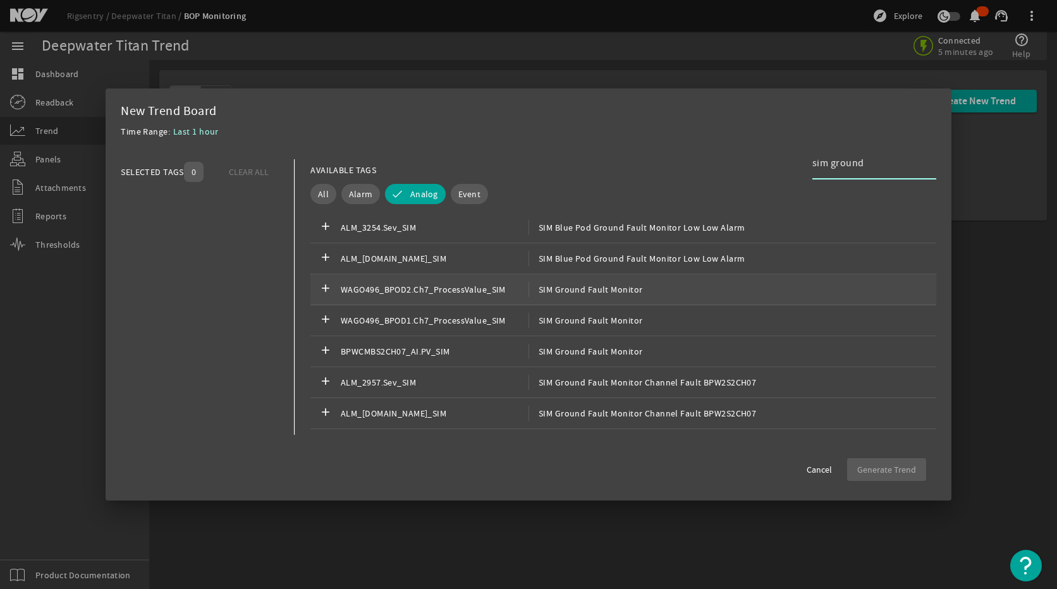
scroll to position [126, 0]
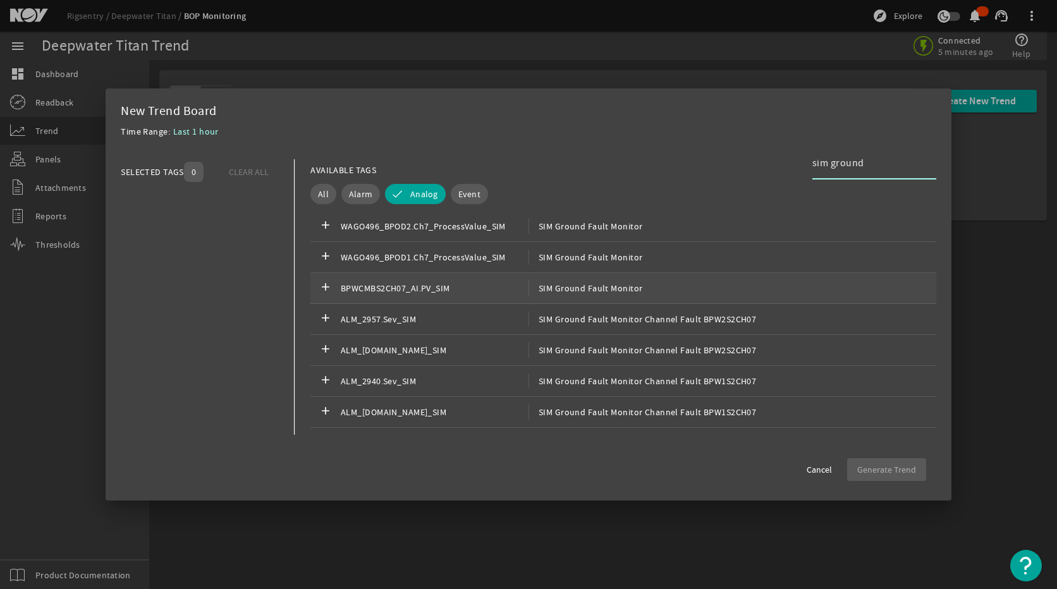
click at [694, 283] on div "add BPWCMBS2CH07_AI.PV_SIM SIM Ground Fault Monitor" at bounding box center [623, 288] width 626 height 31
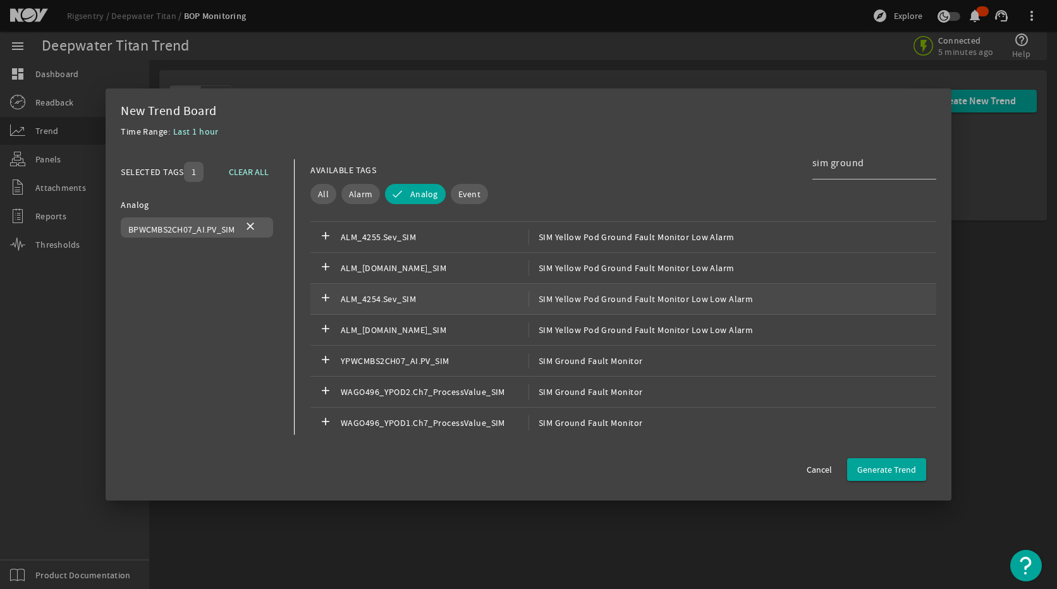
scroll to position [379, 0]
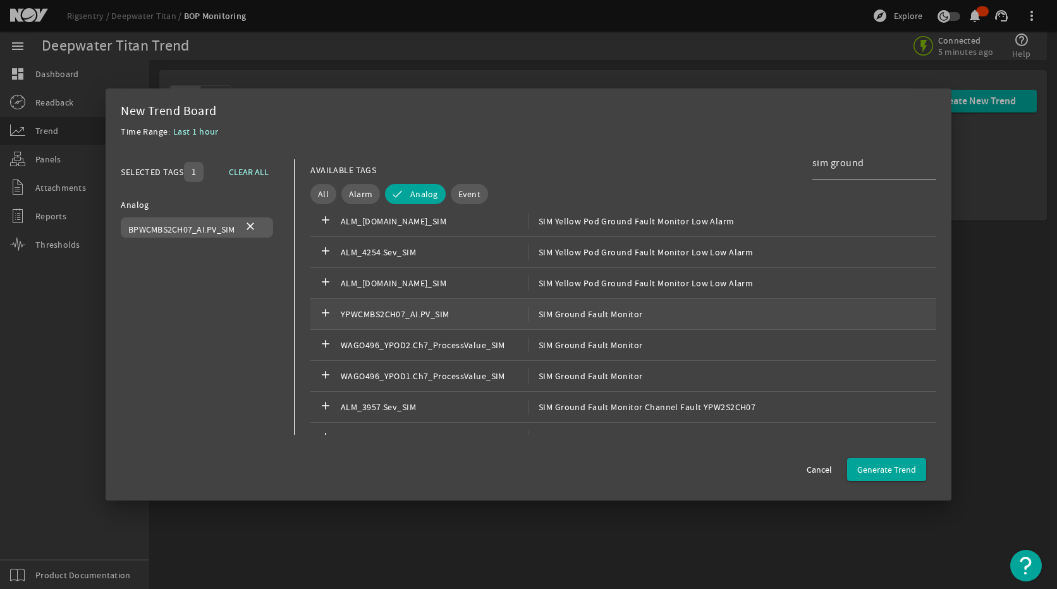
click at [671, 319] on div "add YPWCMBS2CH07_AI.PV_SIM SIM Ground Fault Monitor" at bounding box center [623, 314] width 626 height 31
click at [888, 470] on span "Generate Trend" at bounding box center [886, 470] width 59 height 13
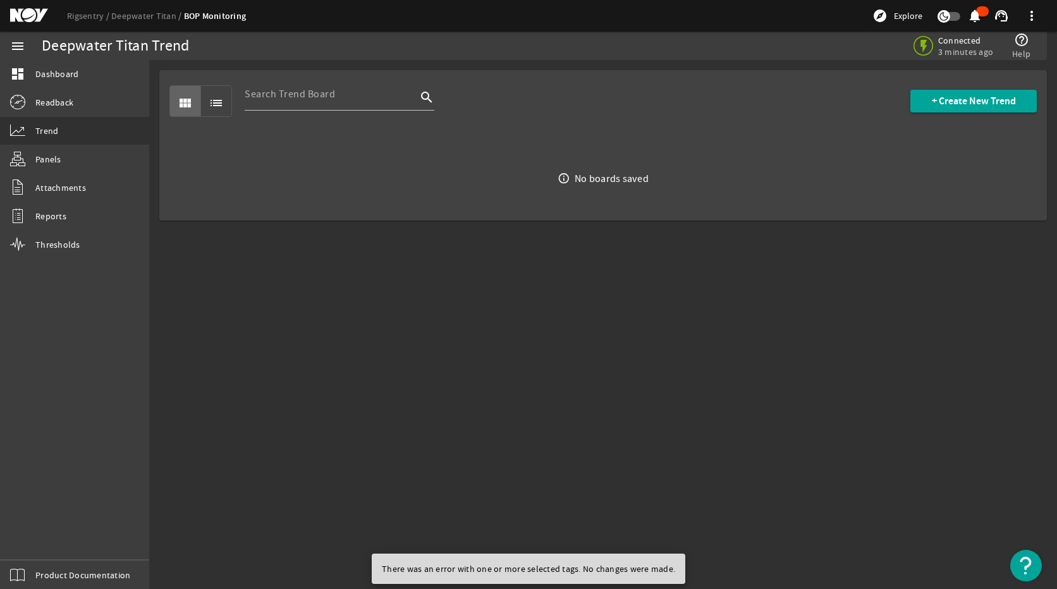
click at [606, 359] on mat-sidenav-content "Deepwater Titan Trend Connected 3 minutes ago help_outline Help view_module lis…" at bounding box center [603, 324] width 908 height 529
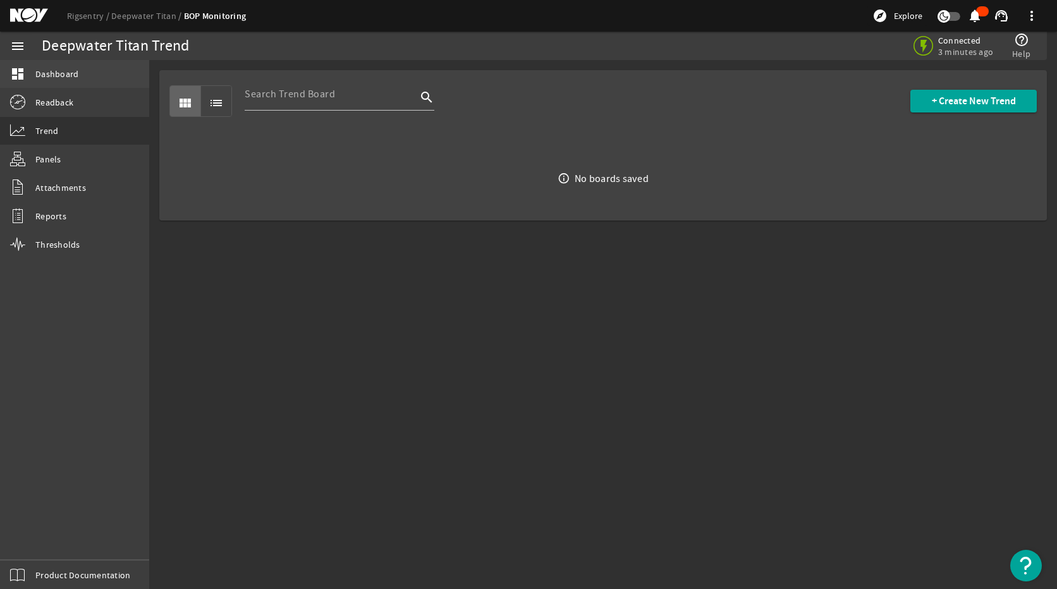
click at [61, 73] on span "Dashboard" at bounding box center [56, 74] width 43 height 13
